Goal: Learn about a topic

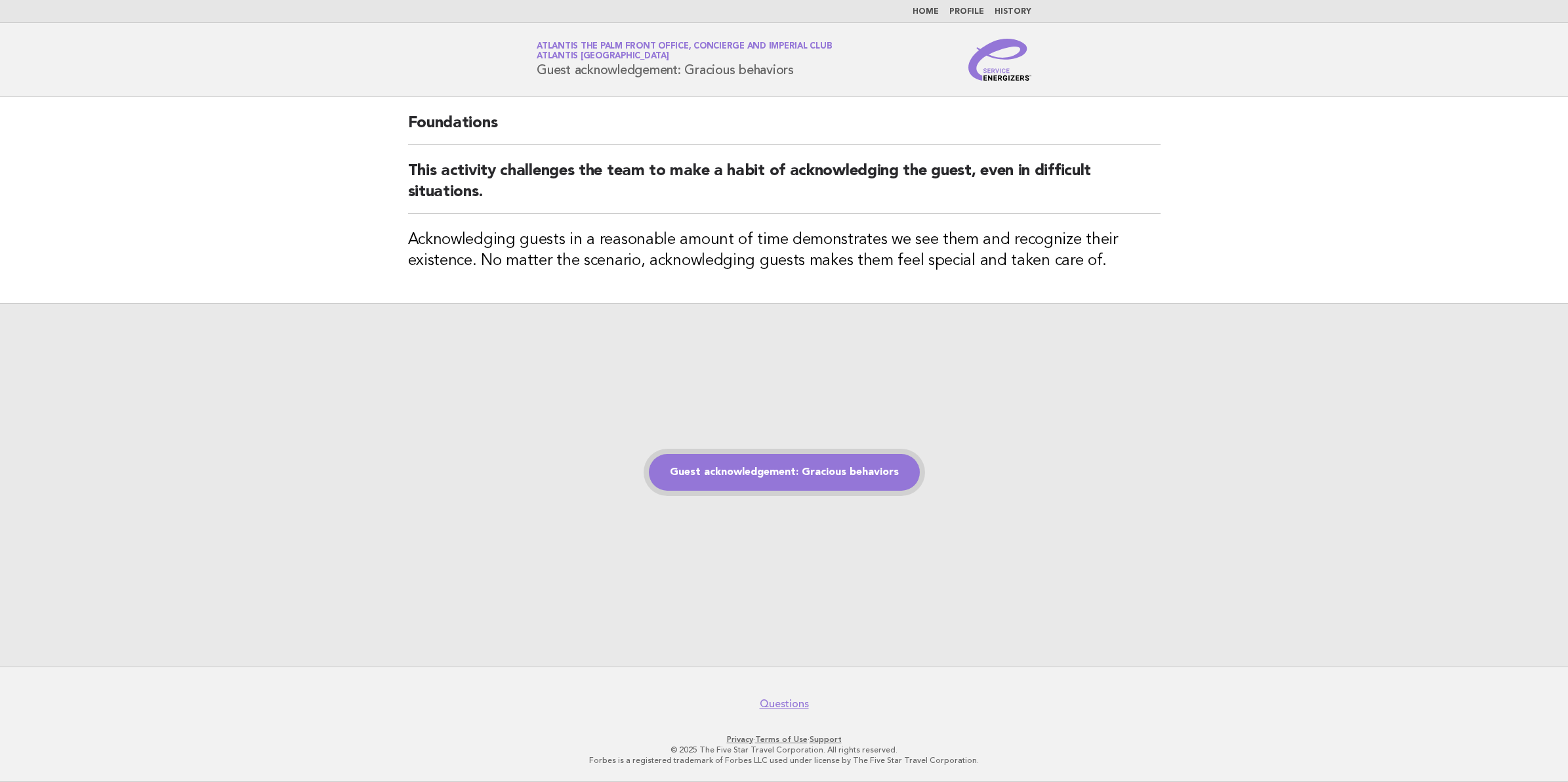
click at [843, 466] on link "Guest acknowledgement: Gracious behaviors" at bounding box center [784, 472] width 271 height 37
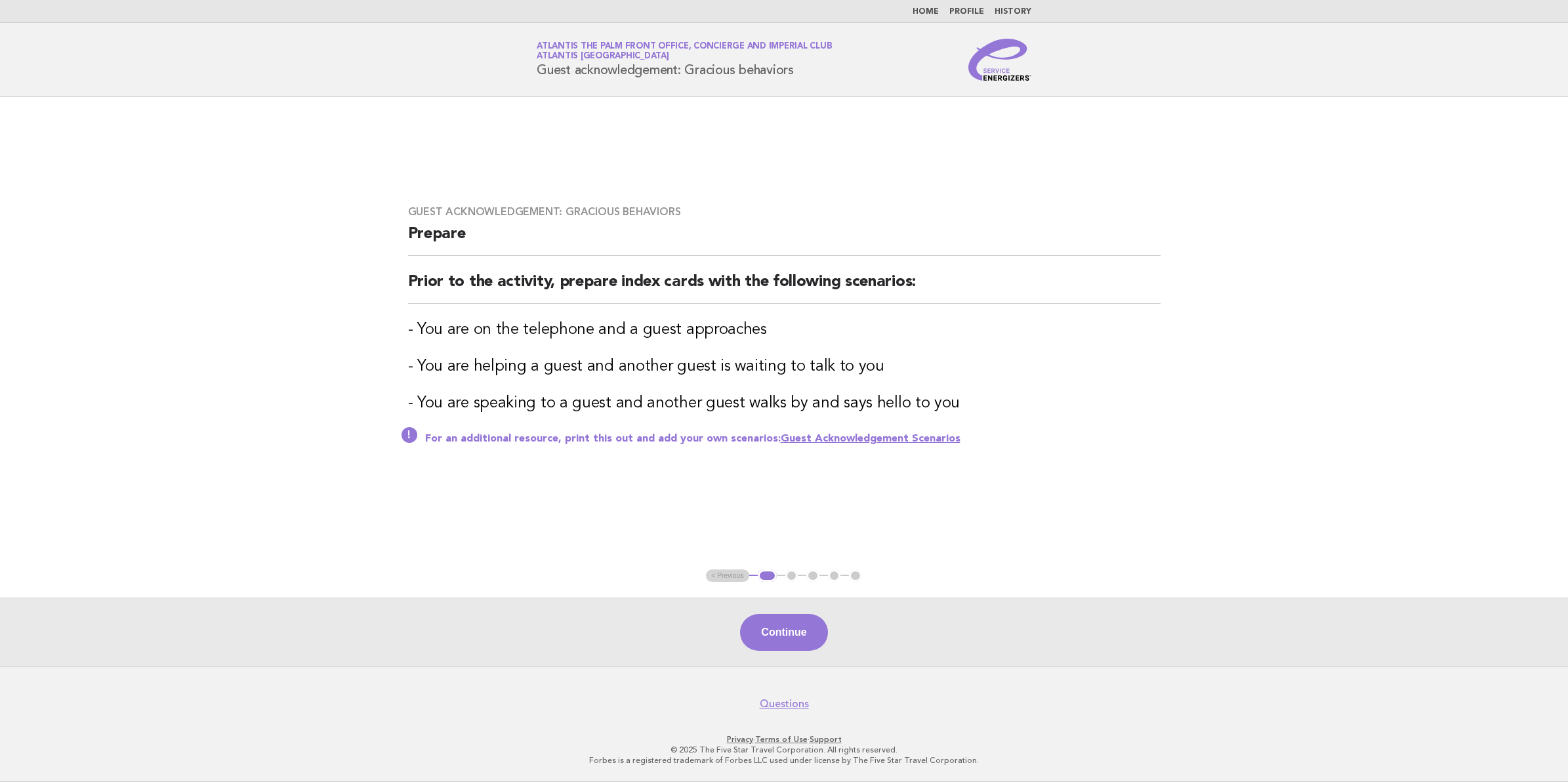
click at [933, 444] on link "Guest Acknowledgement Scenarios" at bounding box center [870, 438] width 179 height 10
click at [769, 627] on button "Continue" at bounding box center [783, 632] width 87 height 37
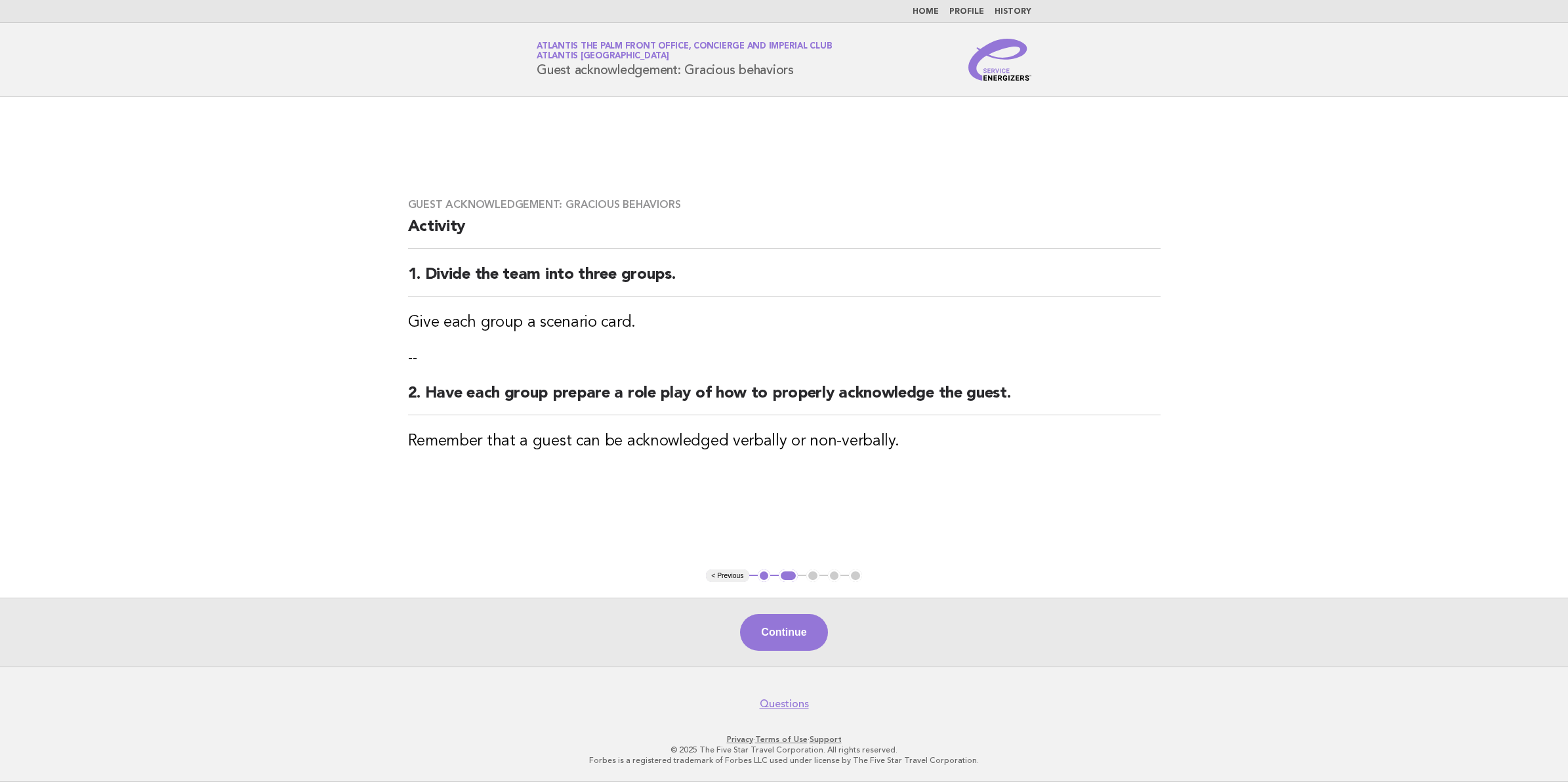
click at [769, 627] on button "Continue" at bounding box center [783, 632] width 87 height 37
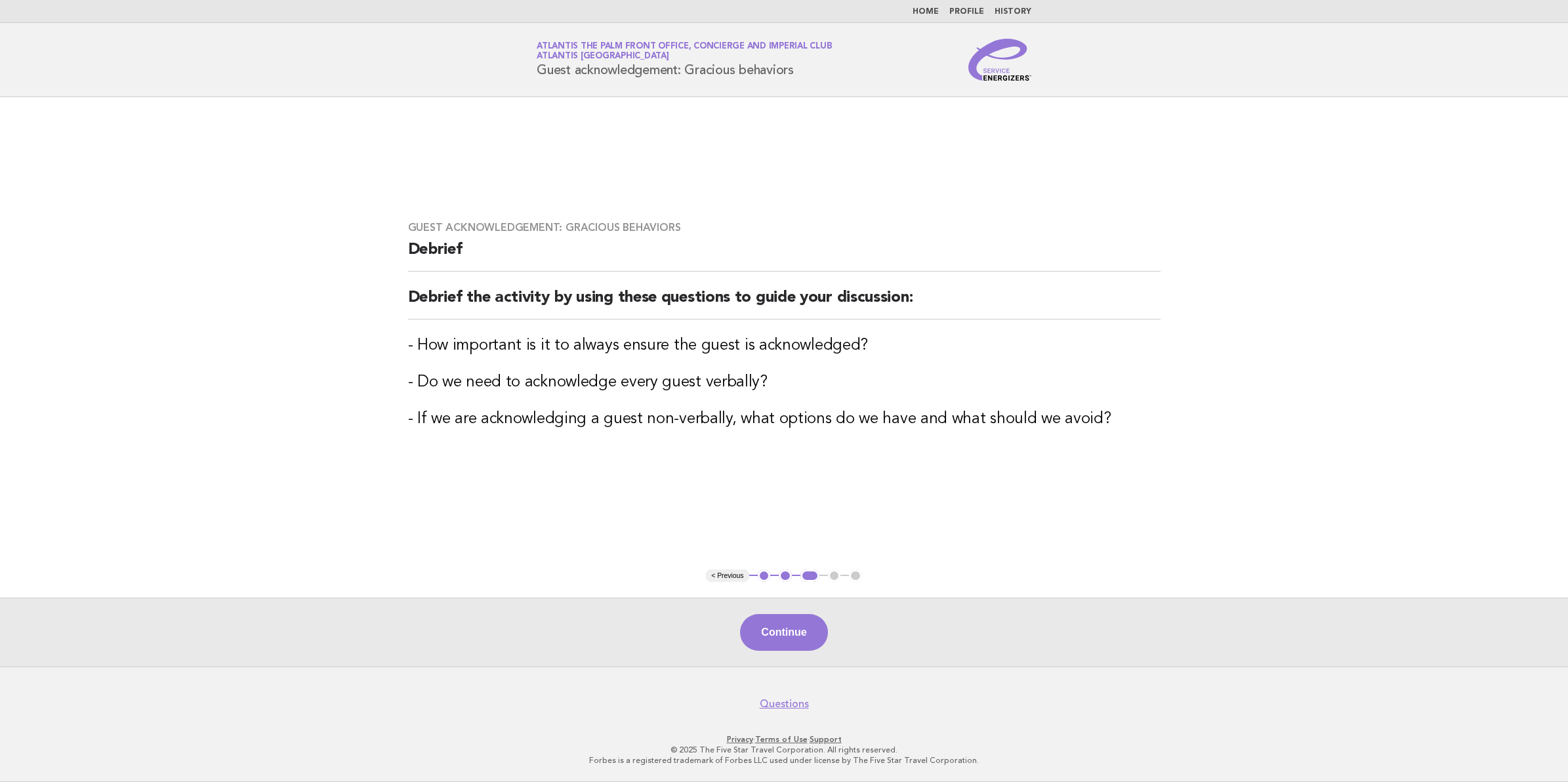
click at [769, 627] on button "Continue" at bounding box center [783, 632] width 87 height 37
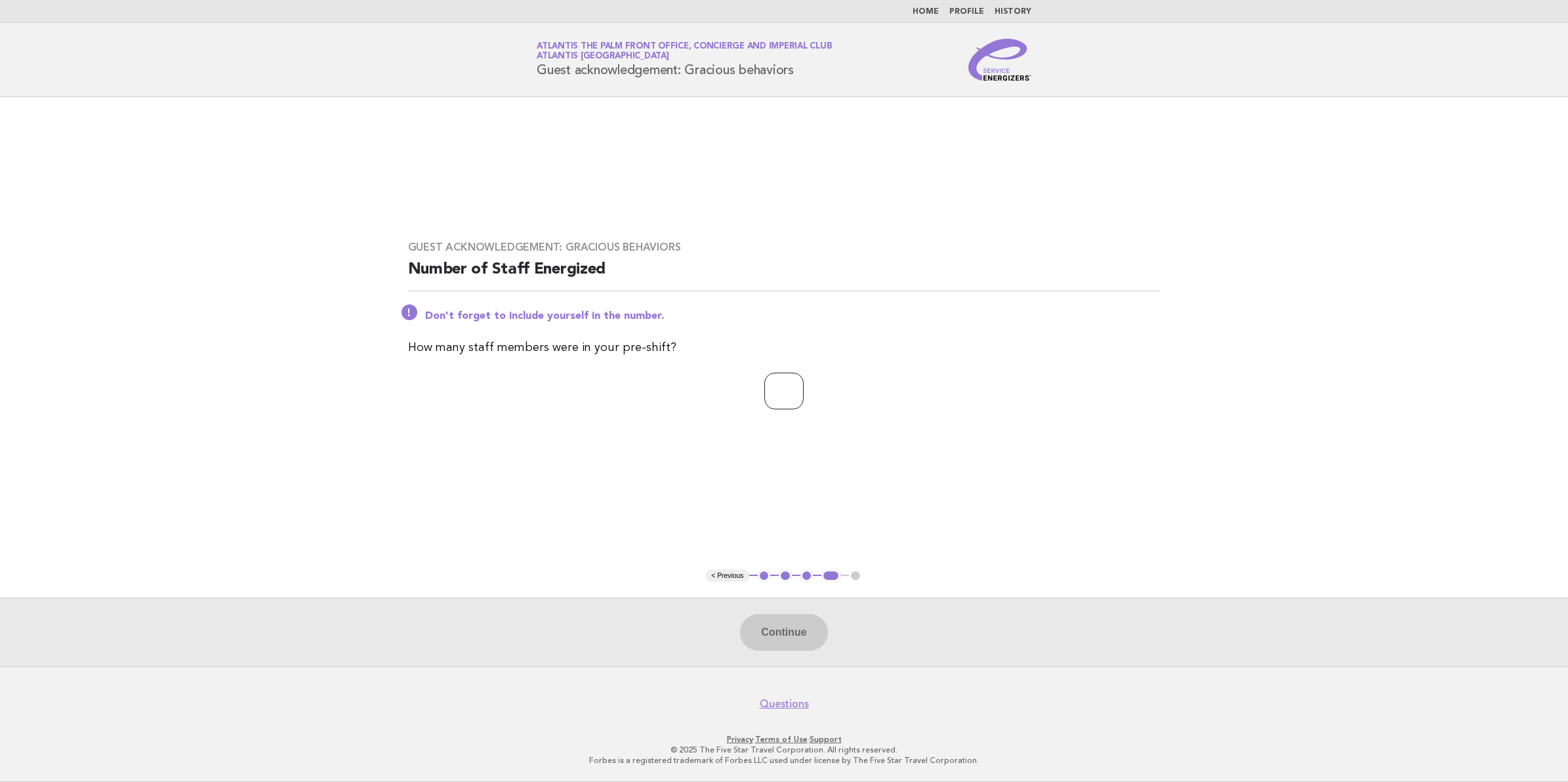
click at [774, 385] on input "number" at bounding box center [784, 391] width 40 height 37
type input "**"
click at [789, 637] on button "Continue" at bounding box center [783, 632] width 87 height 37
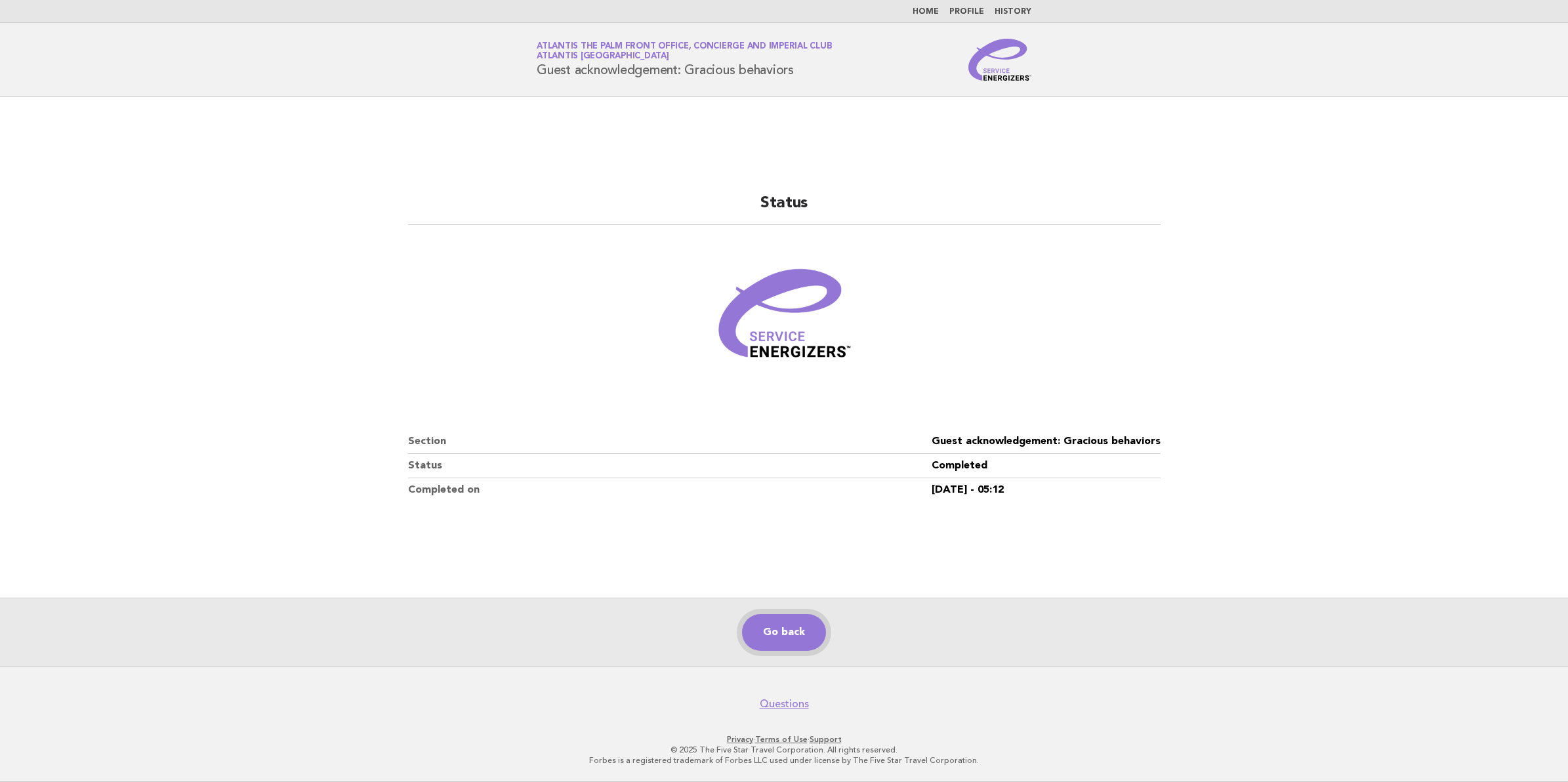
click at [790, 638] on link "Go back" at bounding box center [783, 632] width 84 height 37
